Goal: Task Accomplishment & Management: Use online tool/utility

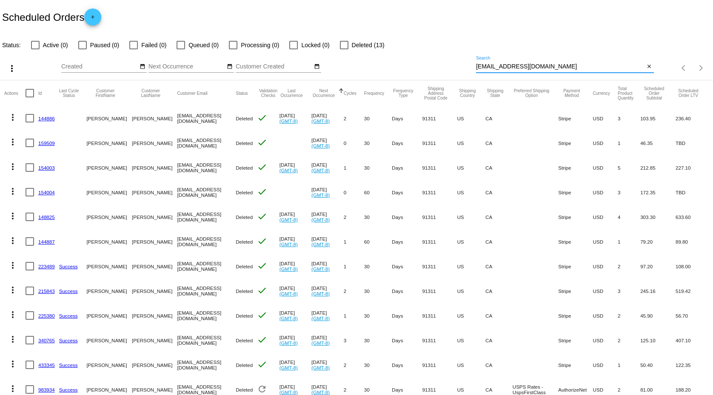
drag, startPoint x: 0, startPoint y: 0, endPoint x: 419, endPoint y: 63, distance: 423.6
click at [476, 63] on input "[EMAIL_ADDRESS][DOMAIN_NAME]" at bounding box center [560, 66] width 169 height 7
paste input "[PERSON_NAME]"
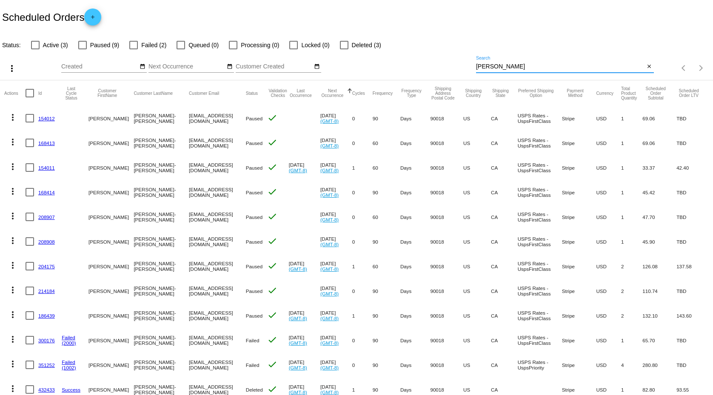
type input "[PERSON_NAME]"
click at [47, 143] on link "168413" at bounding box center [46, 143] width 17 height 6
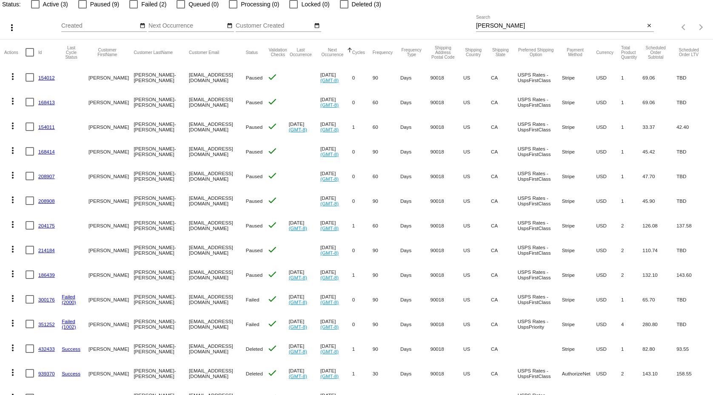
scroll to position [161, 0]
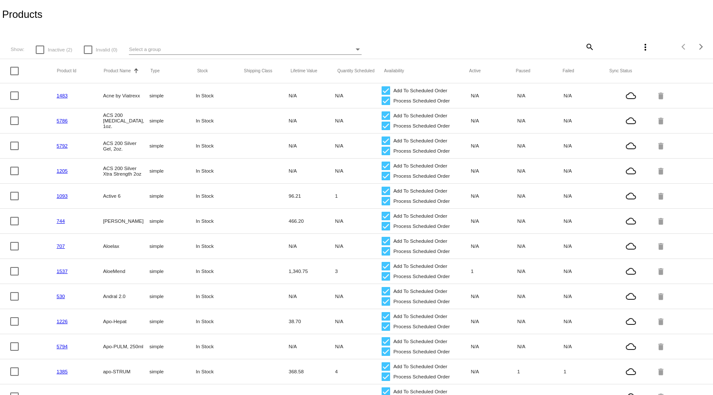
click at [584, 46] on mat-icon "search" at bounding box center [589, 46] width 10 height 13
click at [507, 47] on input "Search" at bounding box center [535, 45] width 118 height 7
paste input "CockTail"
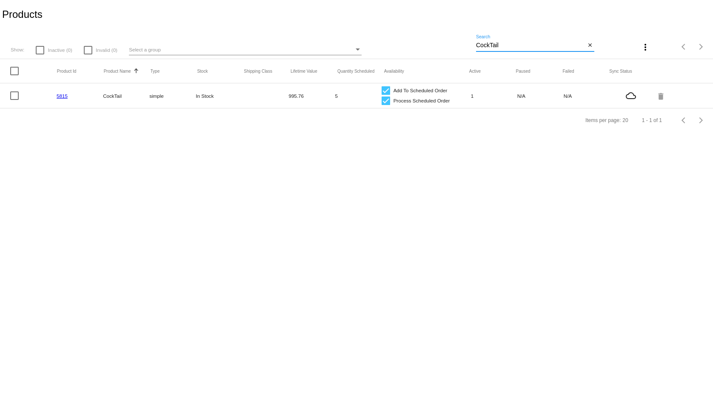
type input "CockTail"
click at [64, 96] on link "5815" at bounding box center [62, 96] width 11 height 6
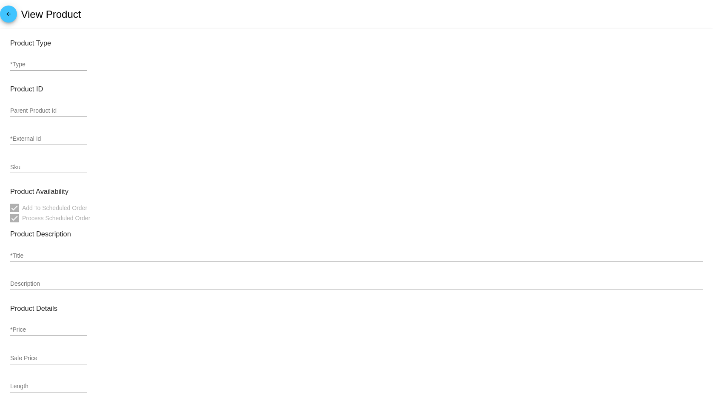
type input "simple"
type input "5815"
type input "1013"
type input "CockTail"
type input "62"
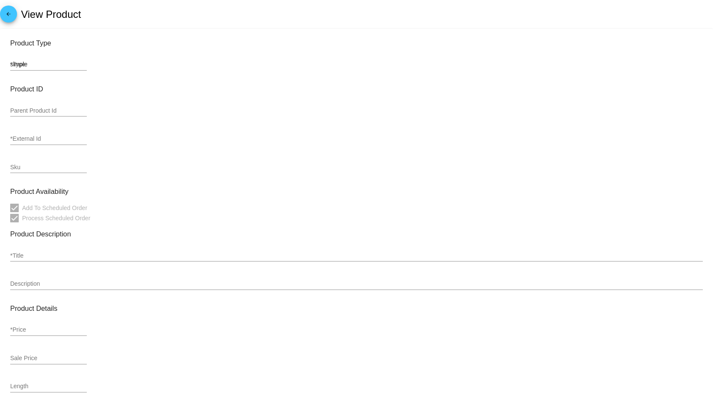
type input "62"
type input "1.38"
type input "4.5"
type input "4.3"
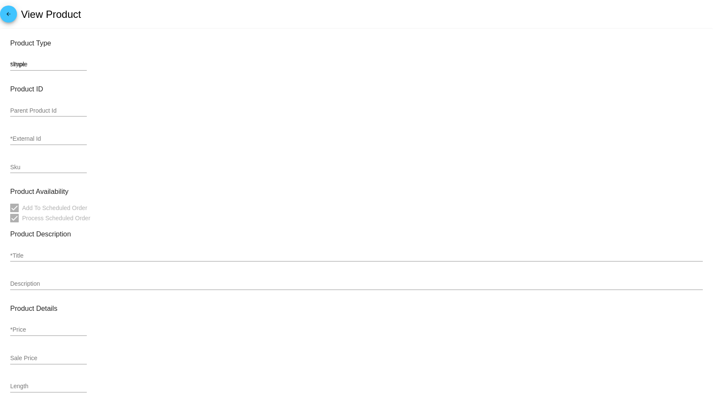
type input "In Stock"
click at [6, 11] on mat-icon "arrow_back" at bounding box center [8, 16] width 10 height 10
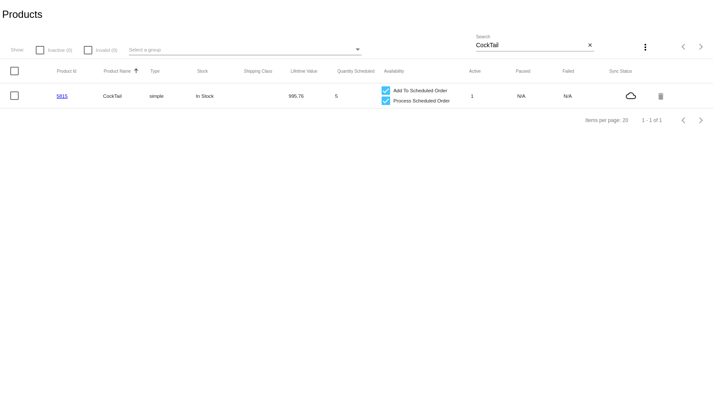
click at [16, 94] on div at bounding box center [14, 95] width 9 height 9
click at [14, 100] on input "checkbox" at bounding box center [14, 100] width 0 height 0
checkbox input "true"
click at [646, 47] on mat-icon "more_vert" at bounding box center [645, 47] width 10 height 10
click at [584, 51] on span "Sync prices for (1) items" at bounding box center [602, 51] width 64 height 7
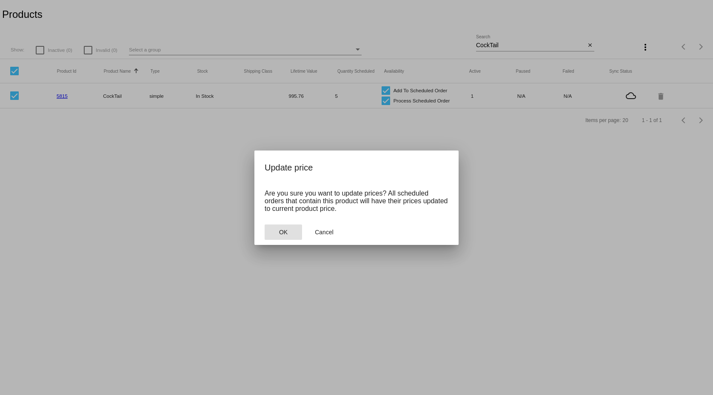
click at [285, 233] on span "OK" at bounding box center [283, 232] width 9 height 7
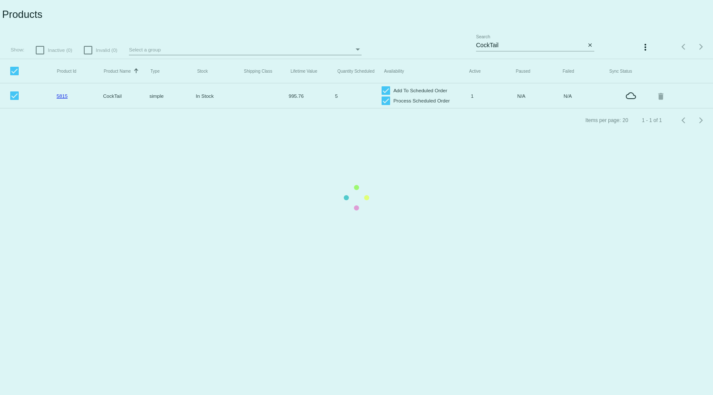
checkbox input "false"
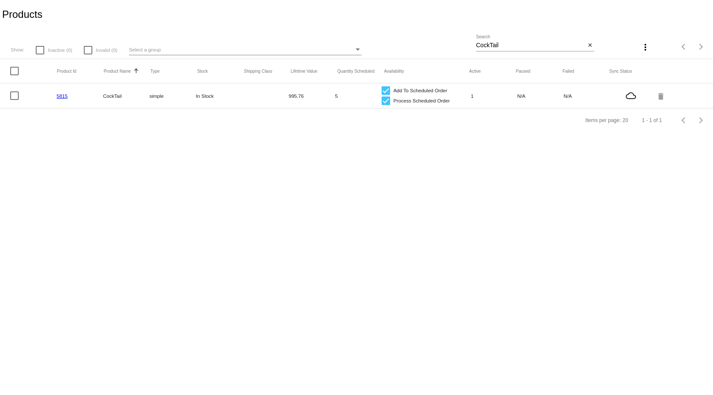
click at [647, 47] on mat-icon "more_vert" at bounding box center [645, 47] width 10 height 10
click at [582, 73] on span "Sync sale prices for (all) items" at bounding box center [607, 72] width 80 height 7
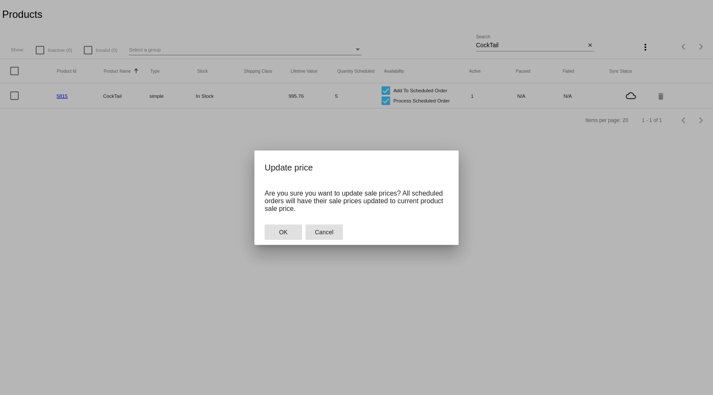
click at [331, 231] on span "Cancel" at bounding box center [324, 232] width 19 height 7
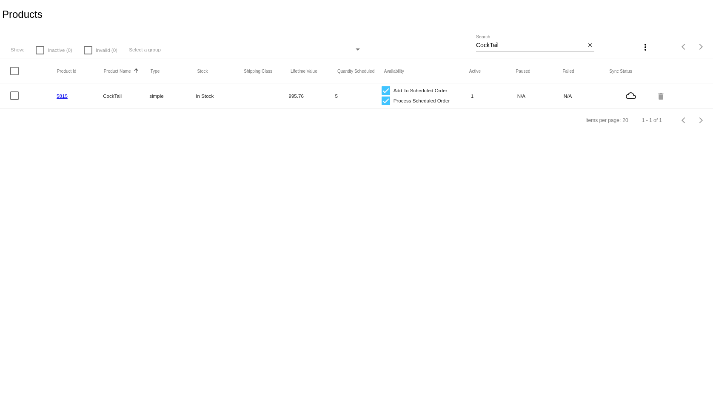
click at [17, 97] on div at bounding box center [14, 95] width 9 height 9
click at [14, 100] on input "checkbox" at bounding box center [14, 100] width 0 height 0
checkbox input "true"
click at [646, 47] on mat-icon "more_vert" at bounding box center [645, 47] width 10 height 10
click at [588, 72] on span "Sync sale prices for (1) items" at bounding box center [608, 72] width 77 height 7
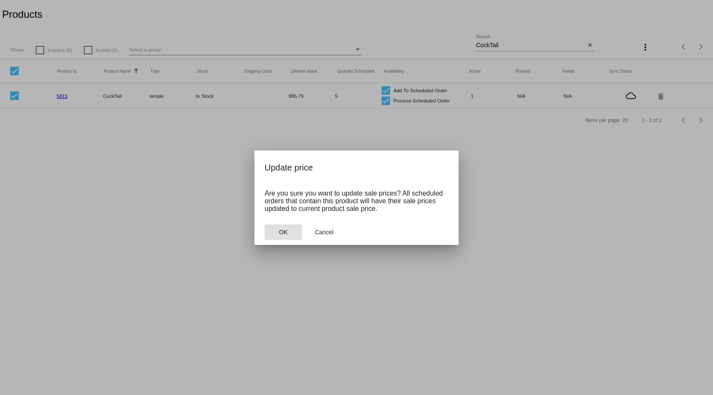
click at [284, 234] on span "OK" at bounding box center [283, 232] width 9 height 7
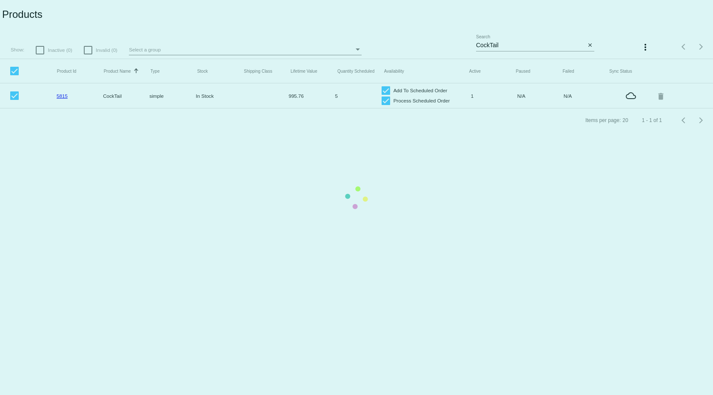
checkbox input "false"
